Goal: Transaction & Acquisition: Purchase product/service

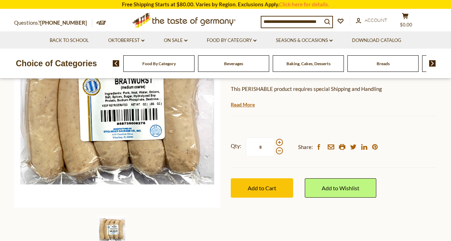
scroll to position [130, 0]
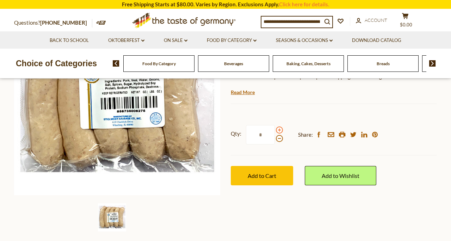
click at [279, 129] on span at bounding box center [279, 129] width 7 height 7
click at [275, 129] on input "*" at bounding box center [260, 134] width 29 height 19
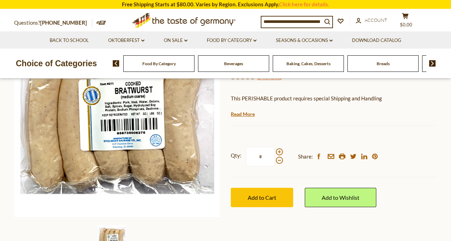
scroll to position [115, 0]
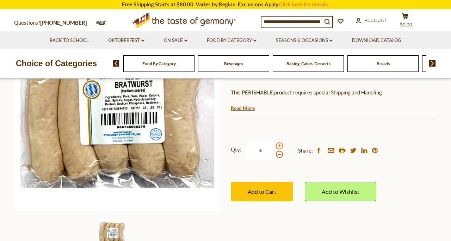
click at [279, 146] on span at bounding box center [279, 145] width 7 height 7
click at [275, 146] on input "*" at bounding box center [260, 150] width 29 height 19
click at [278, 155] on span at bounding box center [279, 154] width 7 height 7
click at [275, 155] on input "*" at bounding box center [260, 150] width 29 height 19
type input "*"
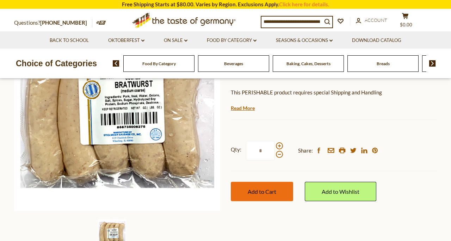
click at [270, 187] on button "Add to Cart" at bounding box center [262, 191] width 62 height 19
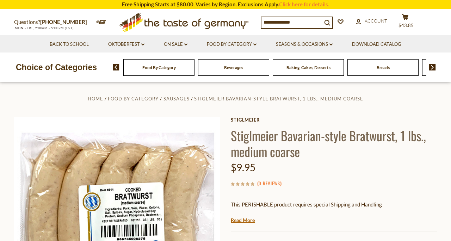
scroll to position [0, 0]
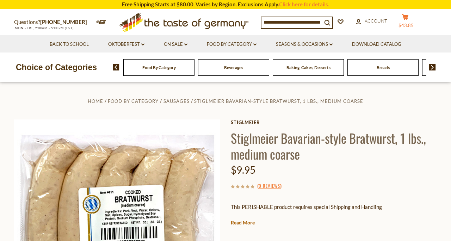
click at [408, 25] on span "$43.85" at bounding box center [406, 26] width 15 height 6
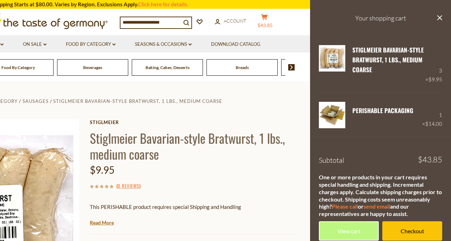
scroll to position [8, 0]
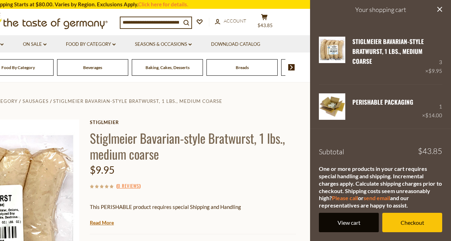
click at [354, 221] on link "View cart" at bounding box center [349, 222] width 60 height 19
